Goal: Navigation & Orientation: Find specific page/section

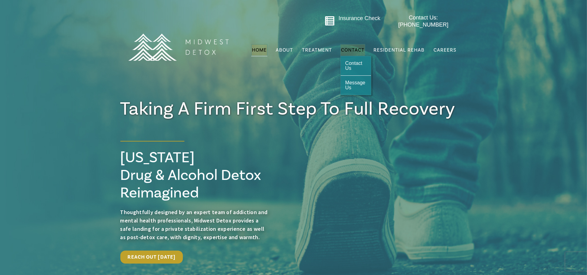
click at [350, 48] on span "Contact" at bounding box center [353, 50] width 24 height 5
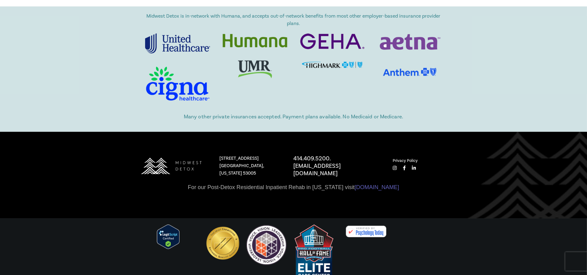
scroll to position [693, 0]
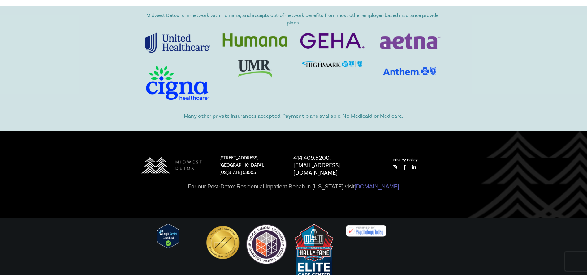
click at [406, 167] on icon at bounding box center [411, 167] width 10 height 5
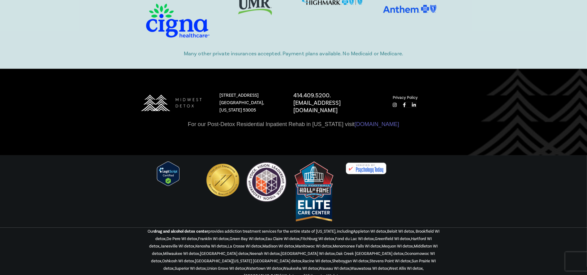
scroll to position [765, 0]
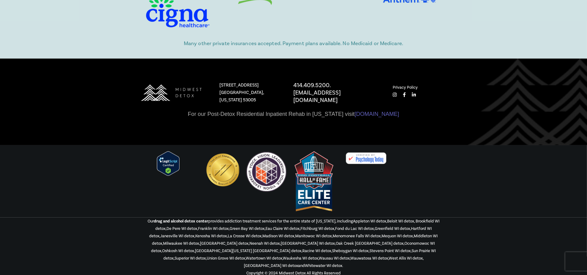
click at [405, 95] on icon at bounding box center [401, 95] width 9 height 5
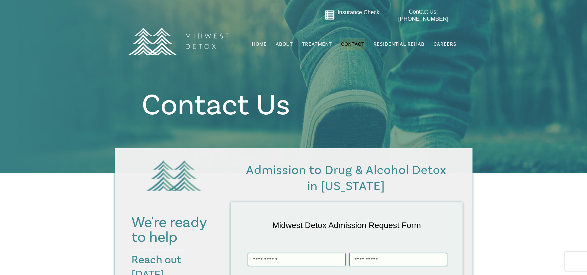
scroll to position [0, 0]
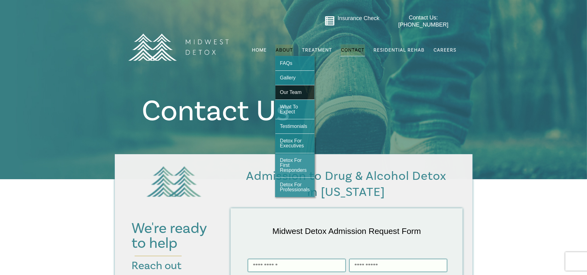
click at [298, 90] on span "Our Team" at bounding box center [291, 92] width 22 height 5
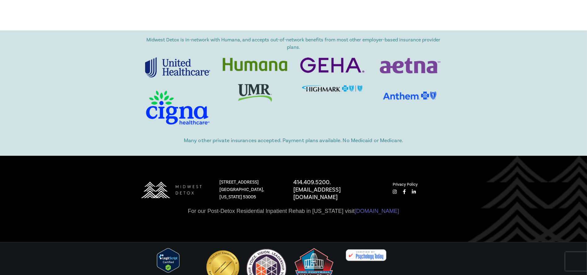
scroll to position [1807, 0]
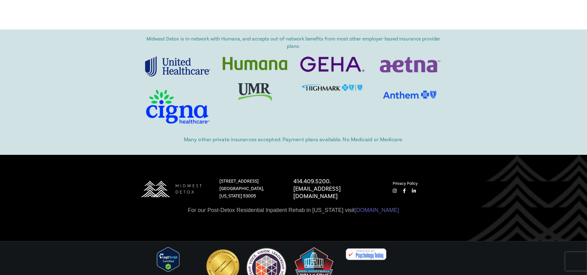
click at [403, 189] on icon at bounding box center [401, 191] width 9 height 5
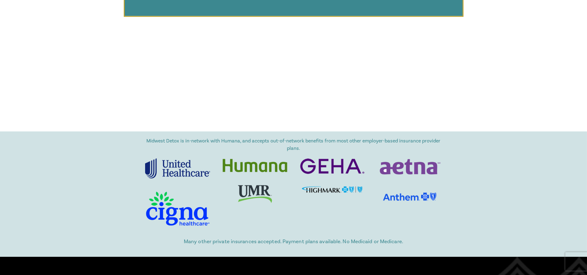
scroll to position [1778, 0]
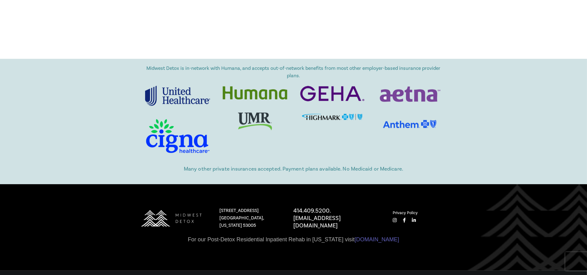
click at [396, 218] on icon at bounding box center [395, 220] width 4 height 5
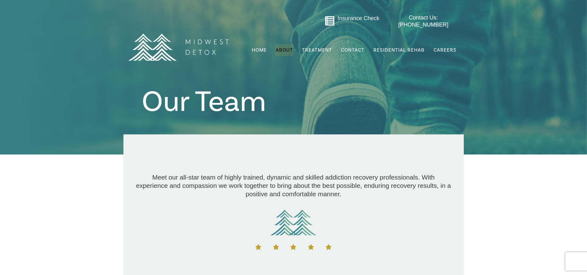
click at [396, 192] on h2 "Meet our all-star team of highly trained, dynamic and skilled addiction recover…" at bounding box center [294, 185] width 316 height 25
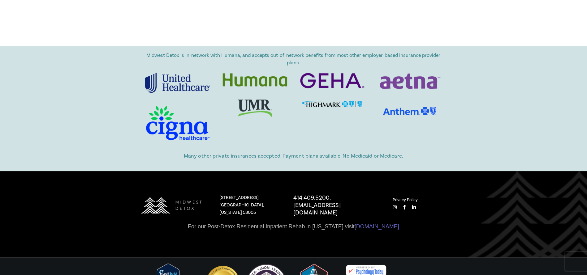
scroll to position [1876, 0]
